Goal: Find specific page/section: Find specific page/section

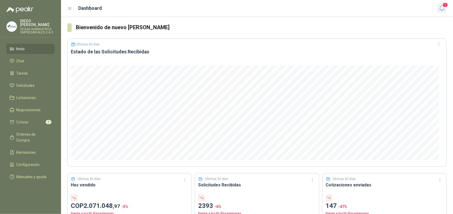
click at [444, 4] on span "1" at bounding box center [446, 4] width 6 height 5
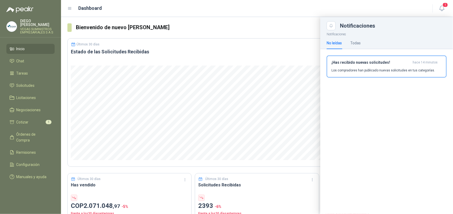
click at [389, 64] on h3 "¡Has recibido nuevas solicitudes!" at bounding box center [371, 62] width 79 height 5
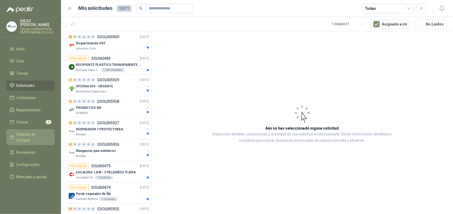
click at [26, 131] on span "Órdenes de Compra" at bounding box center [32, 137] width 33 height 12
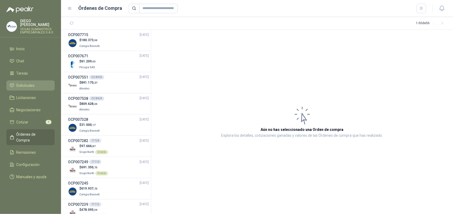
click at [26, 83] on span "Solicitudes" at bounding box center [25, 86] width 18 height 6
